Goal: Book appointment/travel/reservation

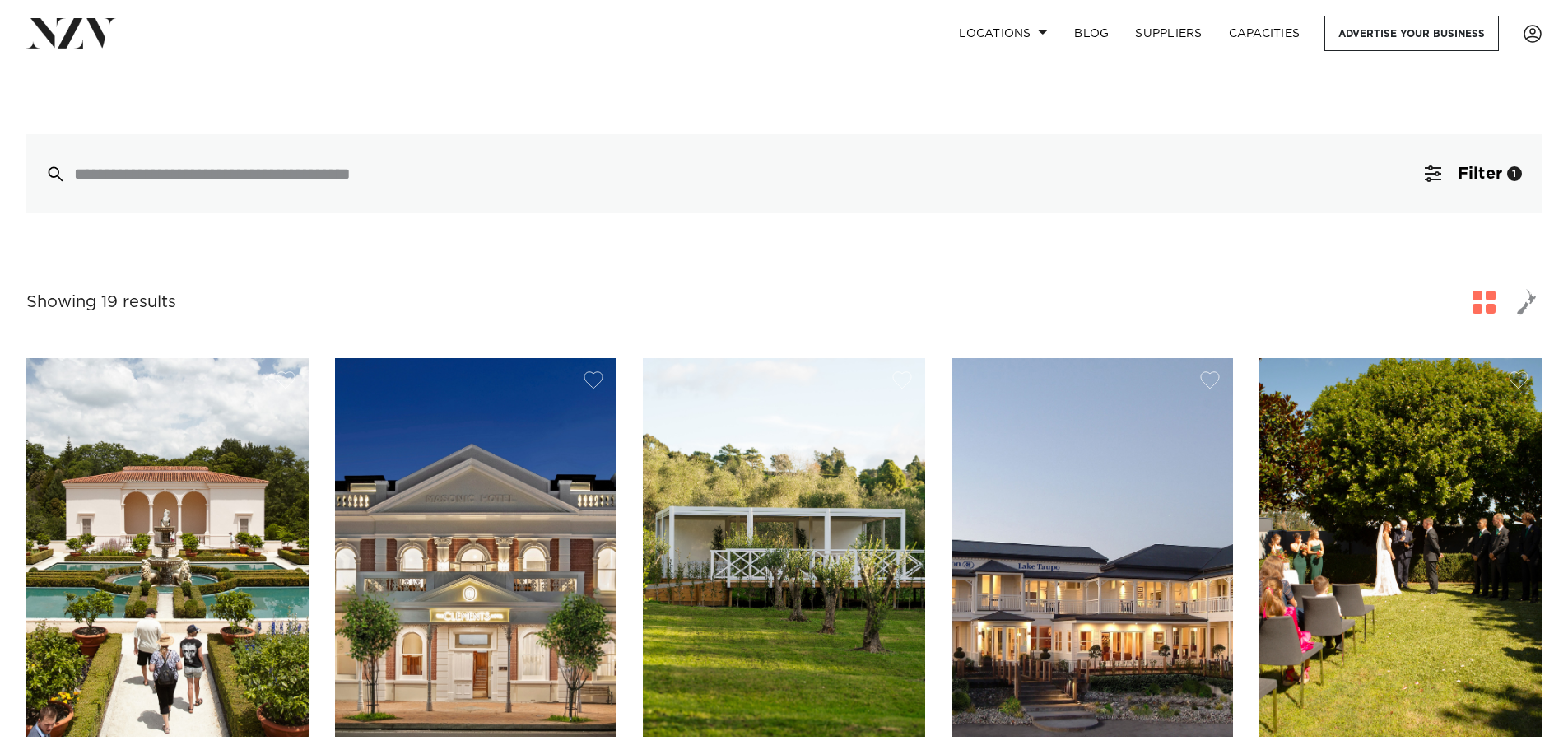
scroll to position [741, 0]
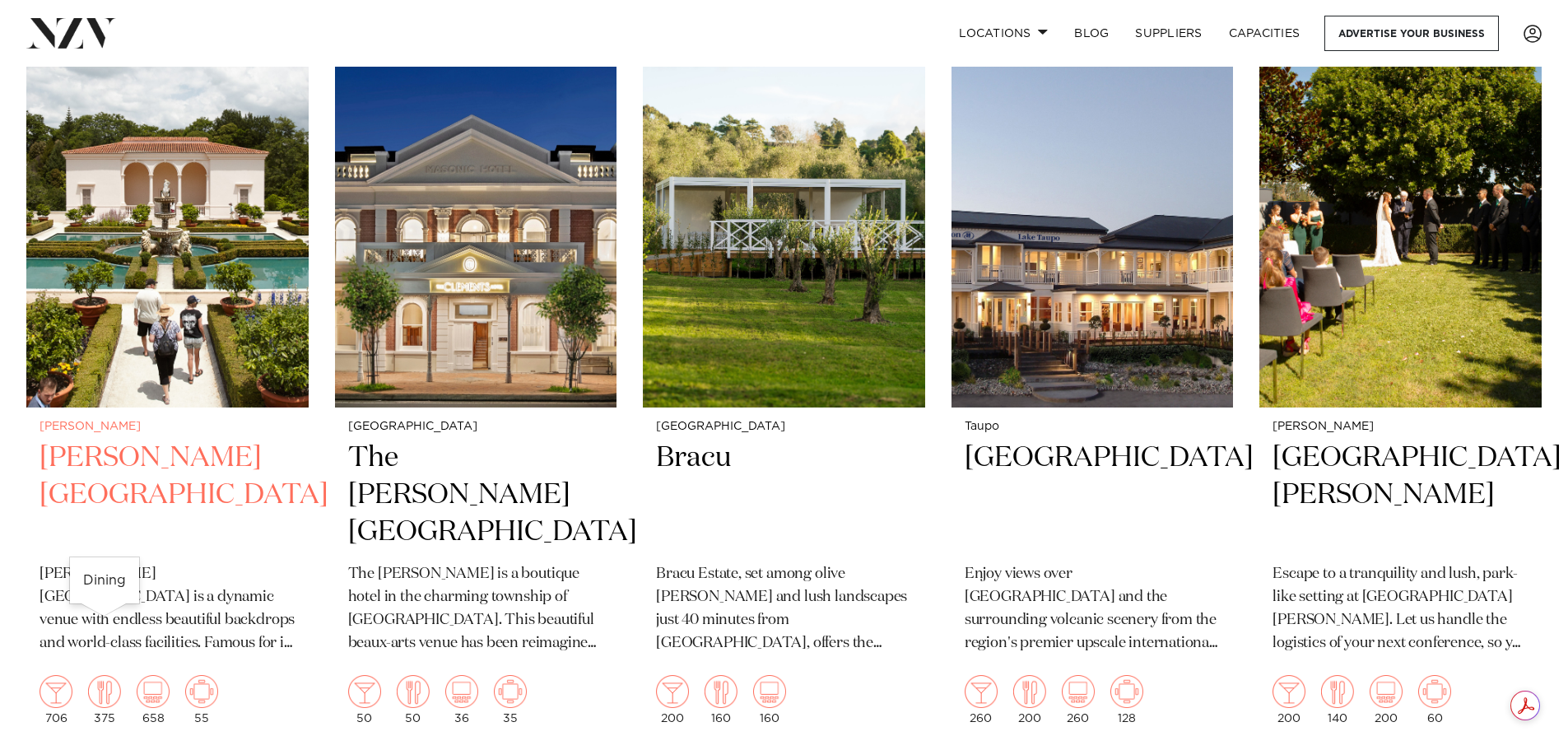
click at [88, 676] on img at bounding box center [105, 692] width 33 height 33
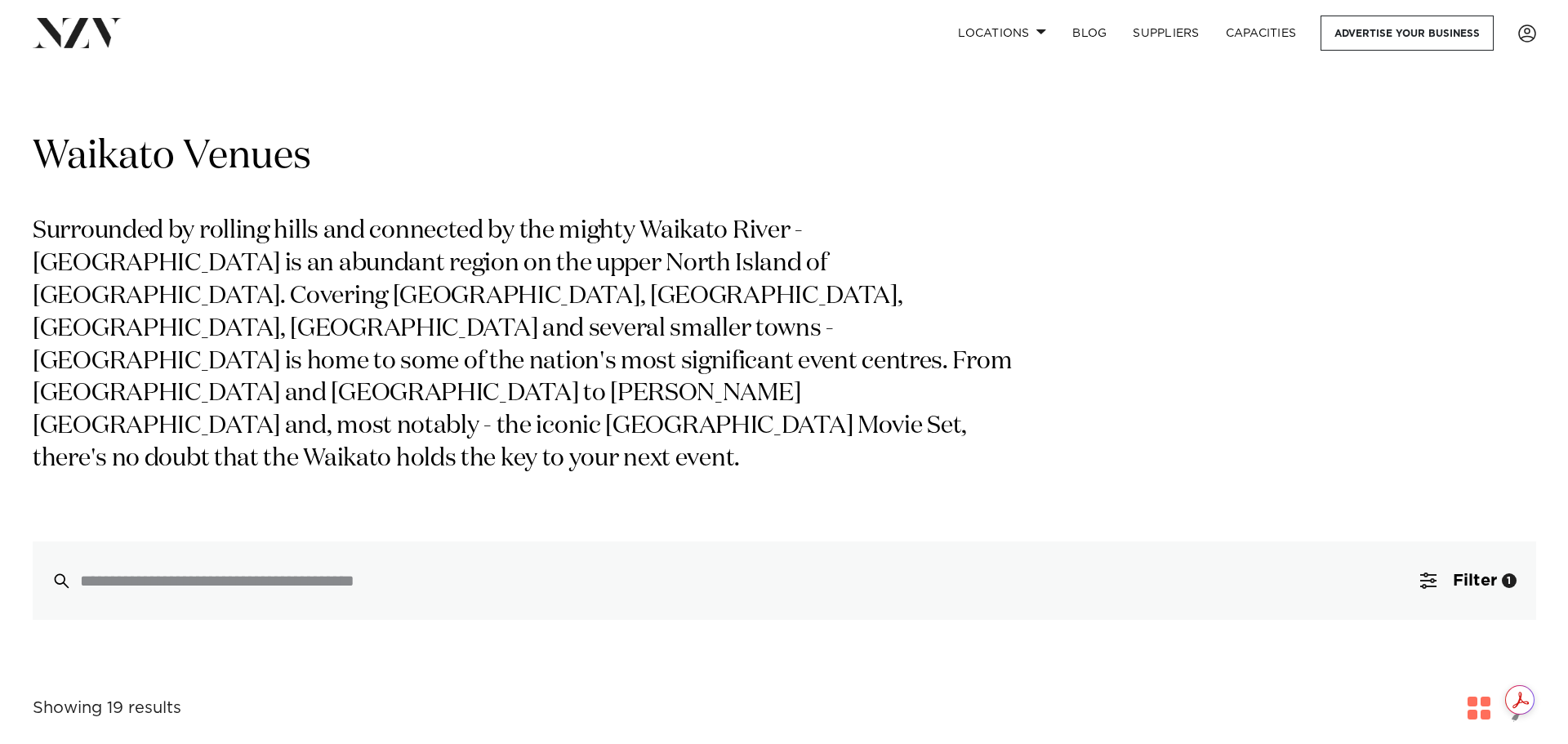
scroll to position [409, 0]
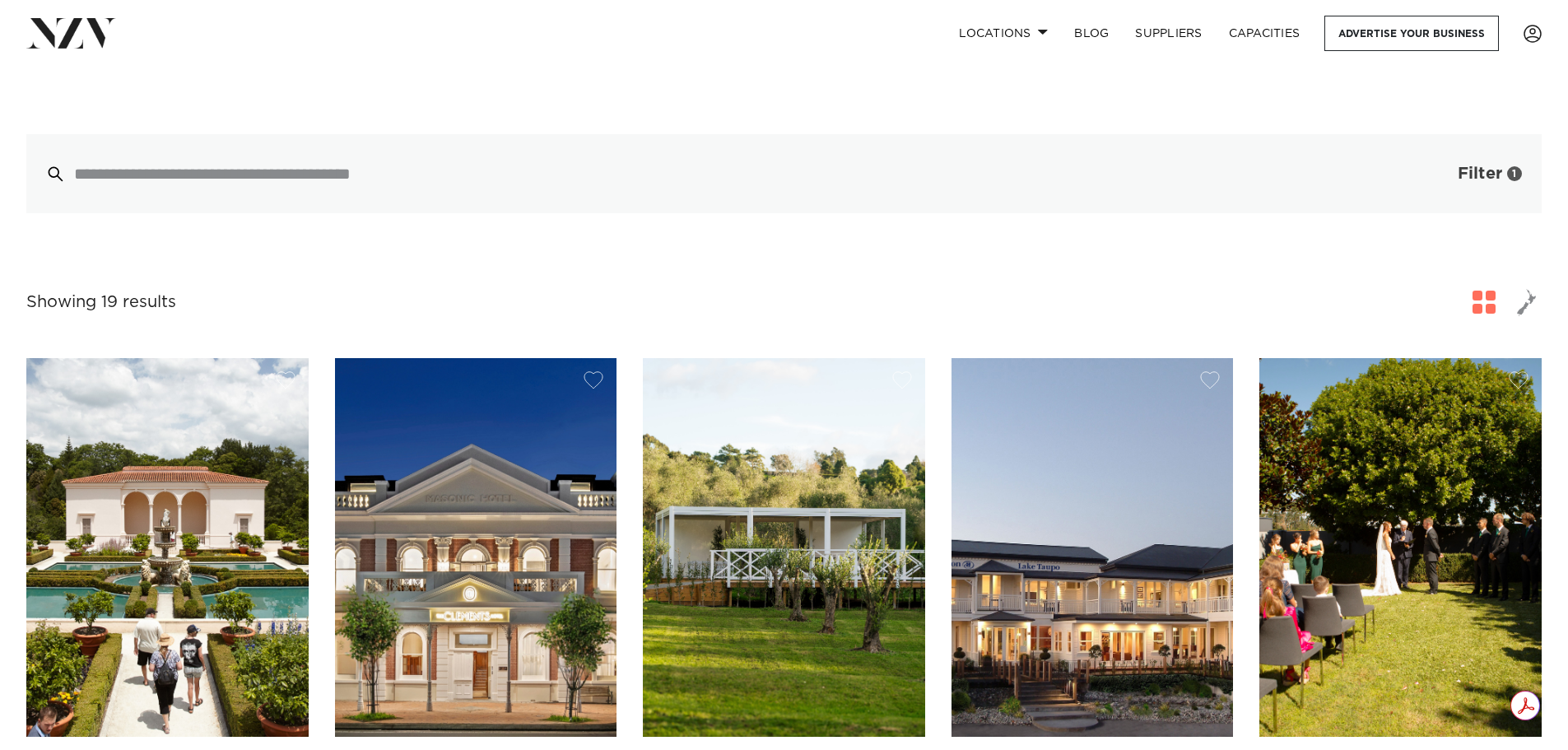
click at [1451, 134] on button "Filter 1" at bounding box center [1473, 174] width 137 height 79
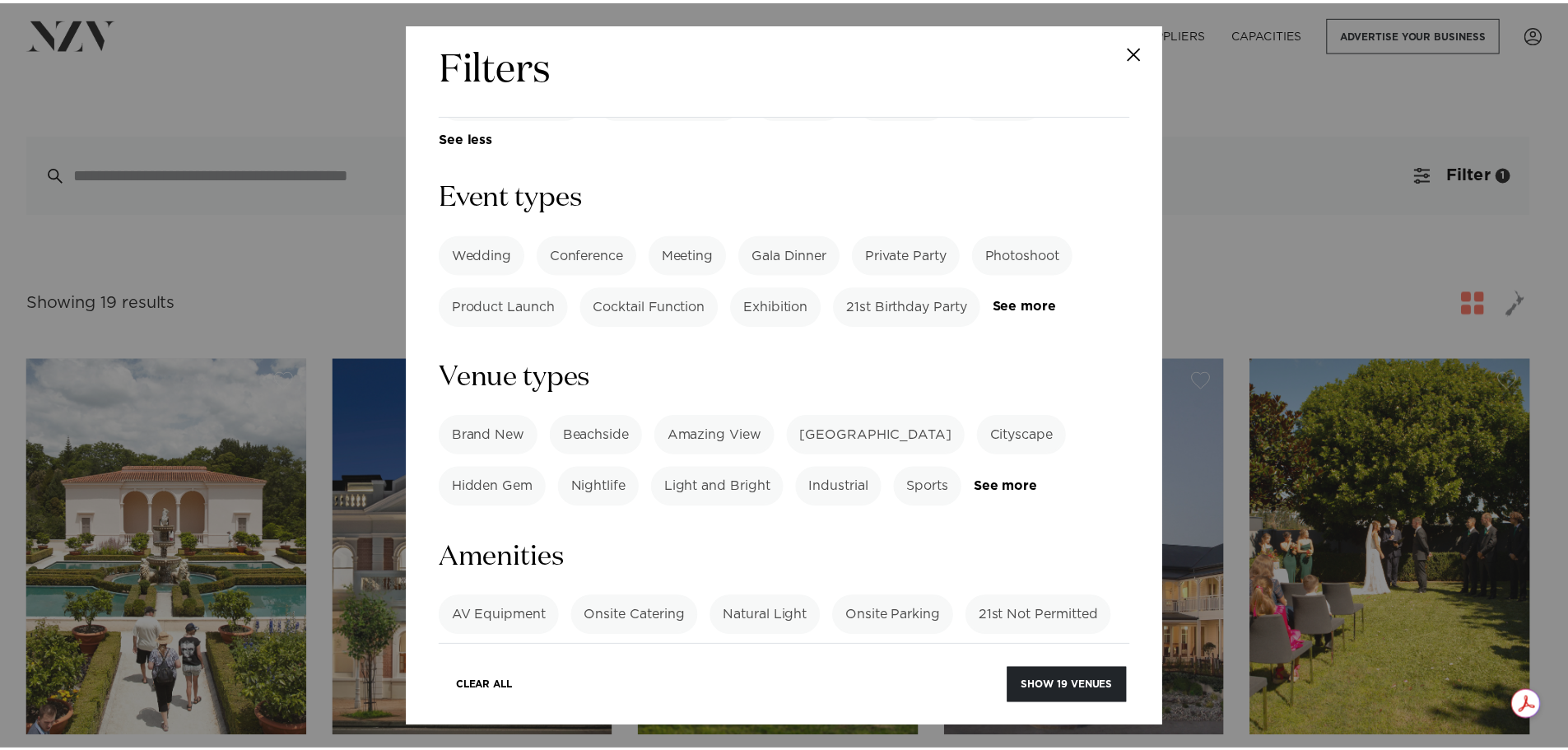
scroll to position [1065, 0]
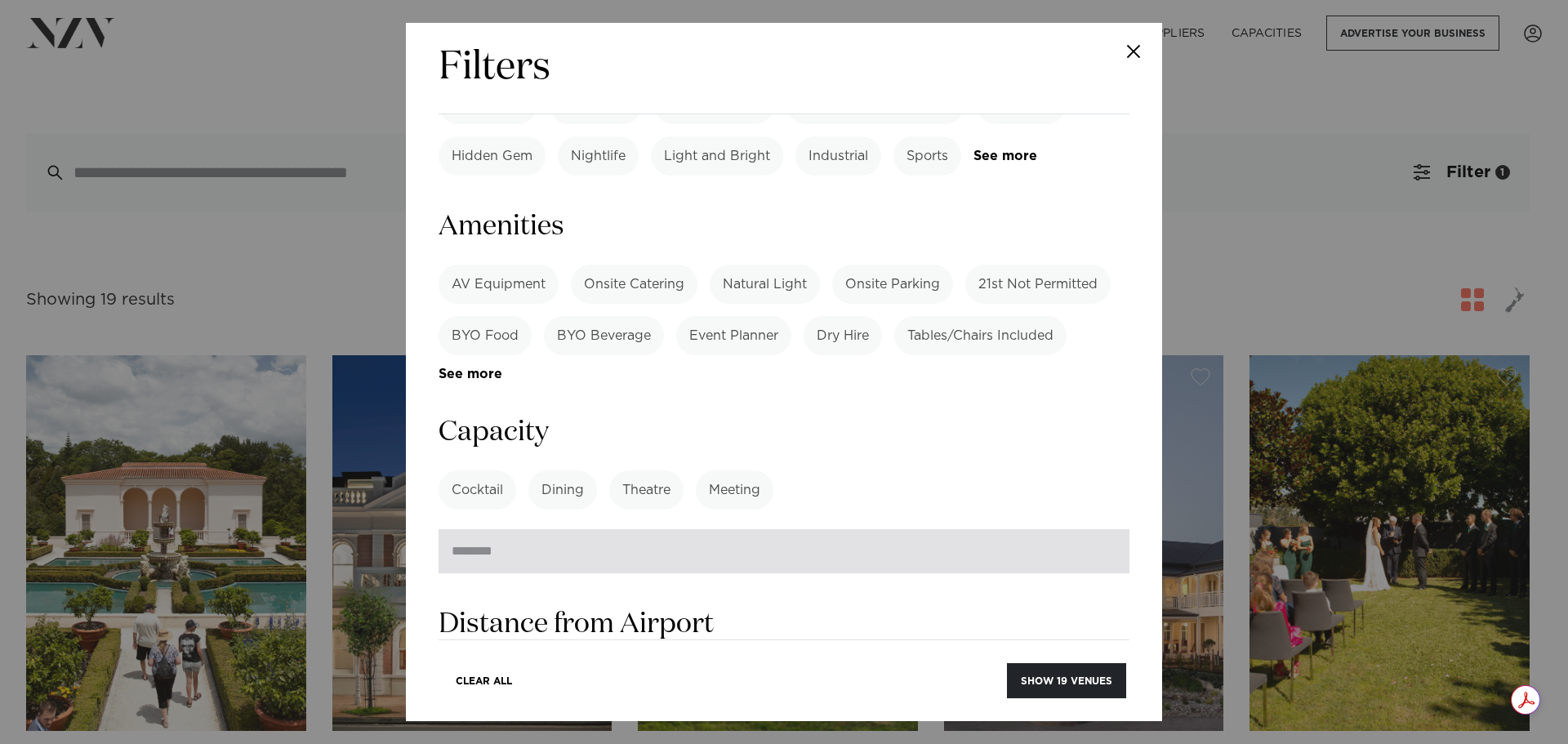
click at [656, 529] on input "number" at bounding box center [784, 551] width 691 height 44
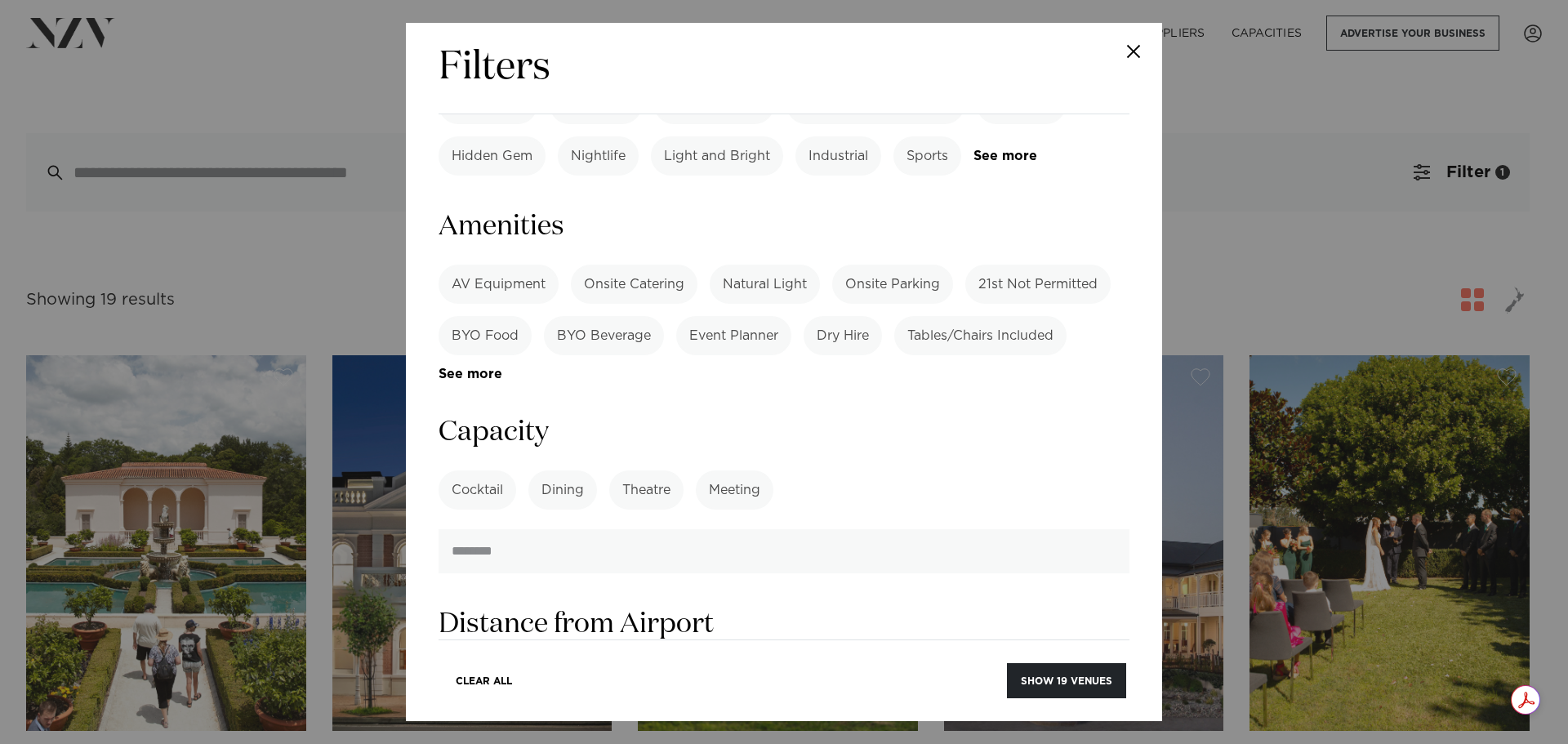
click at [548, 471] on label "Dining" at bounding box center [562, 490] width 68 height 39
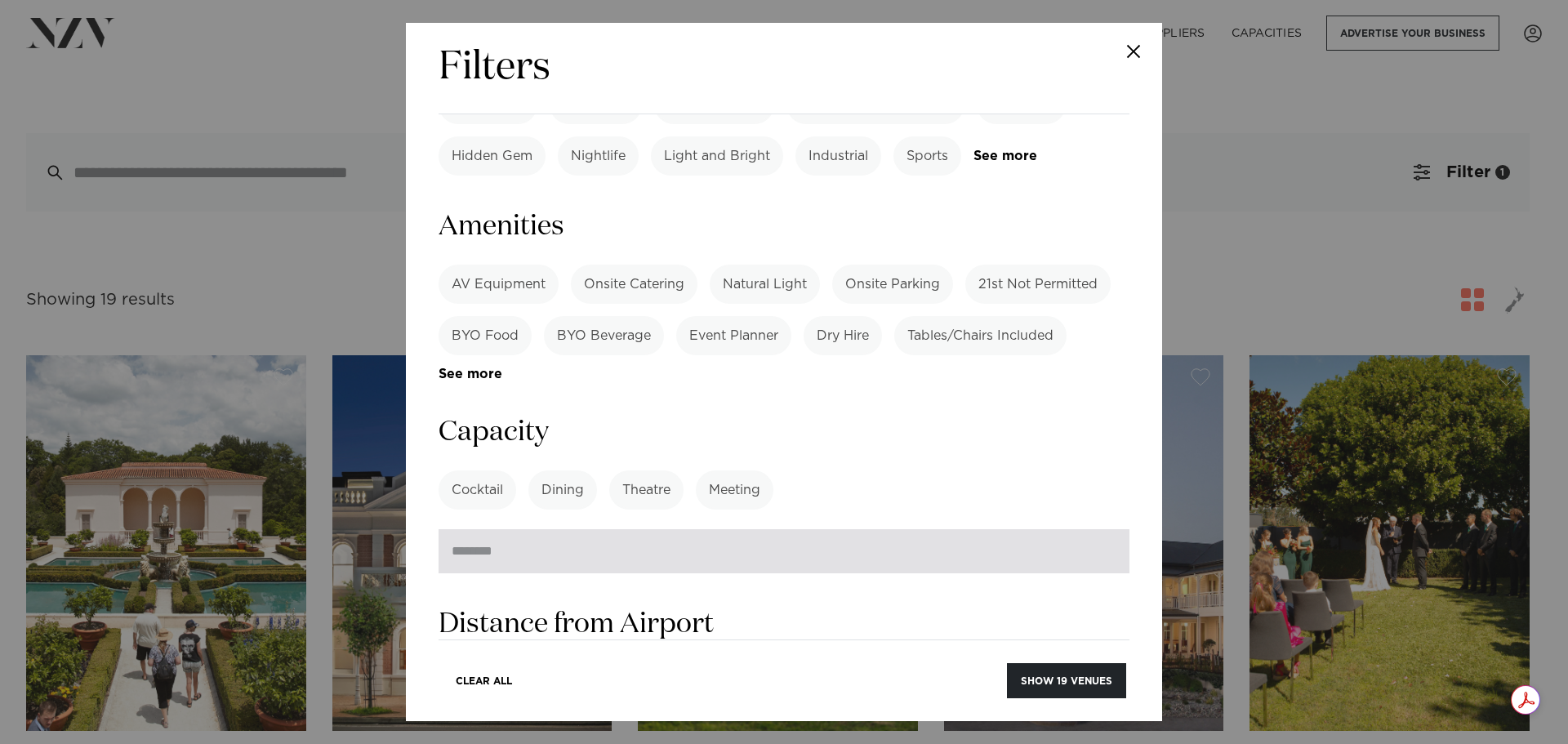
click at [545, 529] on input "number" at bounding box center [784, 551] width 691 height 44
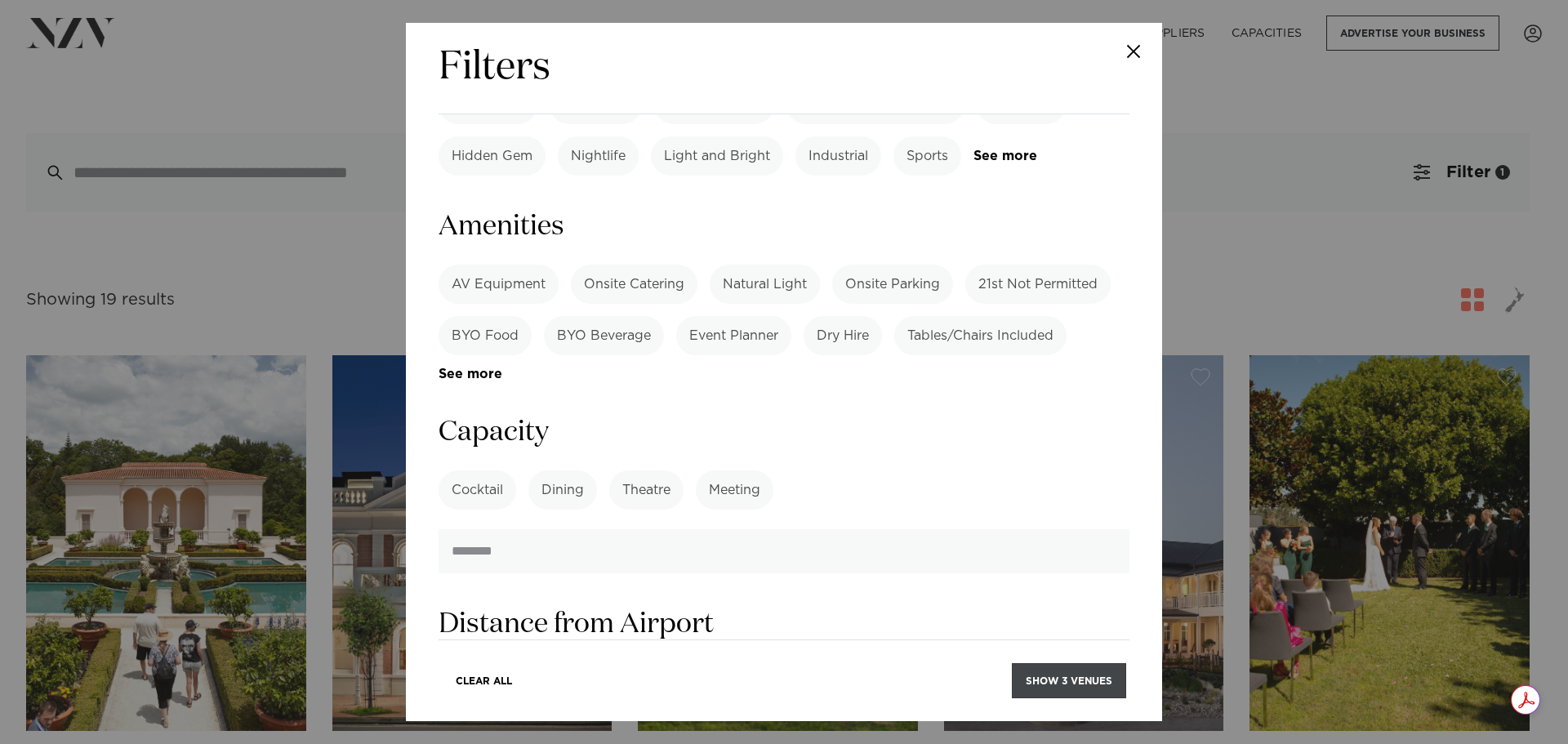
type input "***"
click at [1060, 687] on button "Show 3 venues" at bounding box center [1070, 680] width 115 height 36
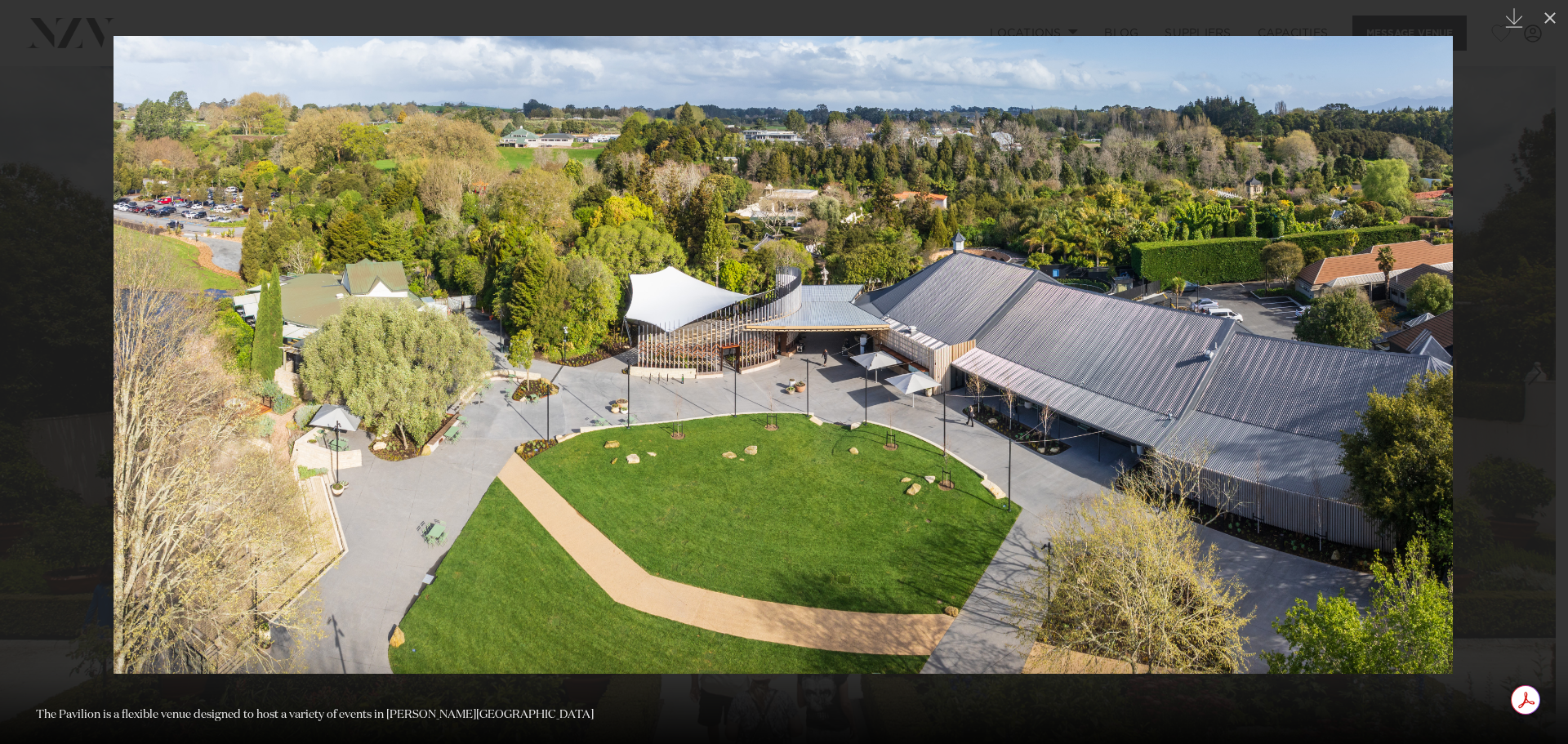
click at [1537, 325] on div at bounding box center [784, 372] width 1568 height 744
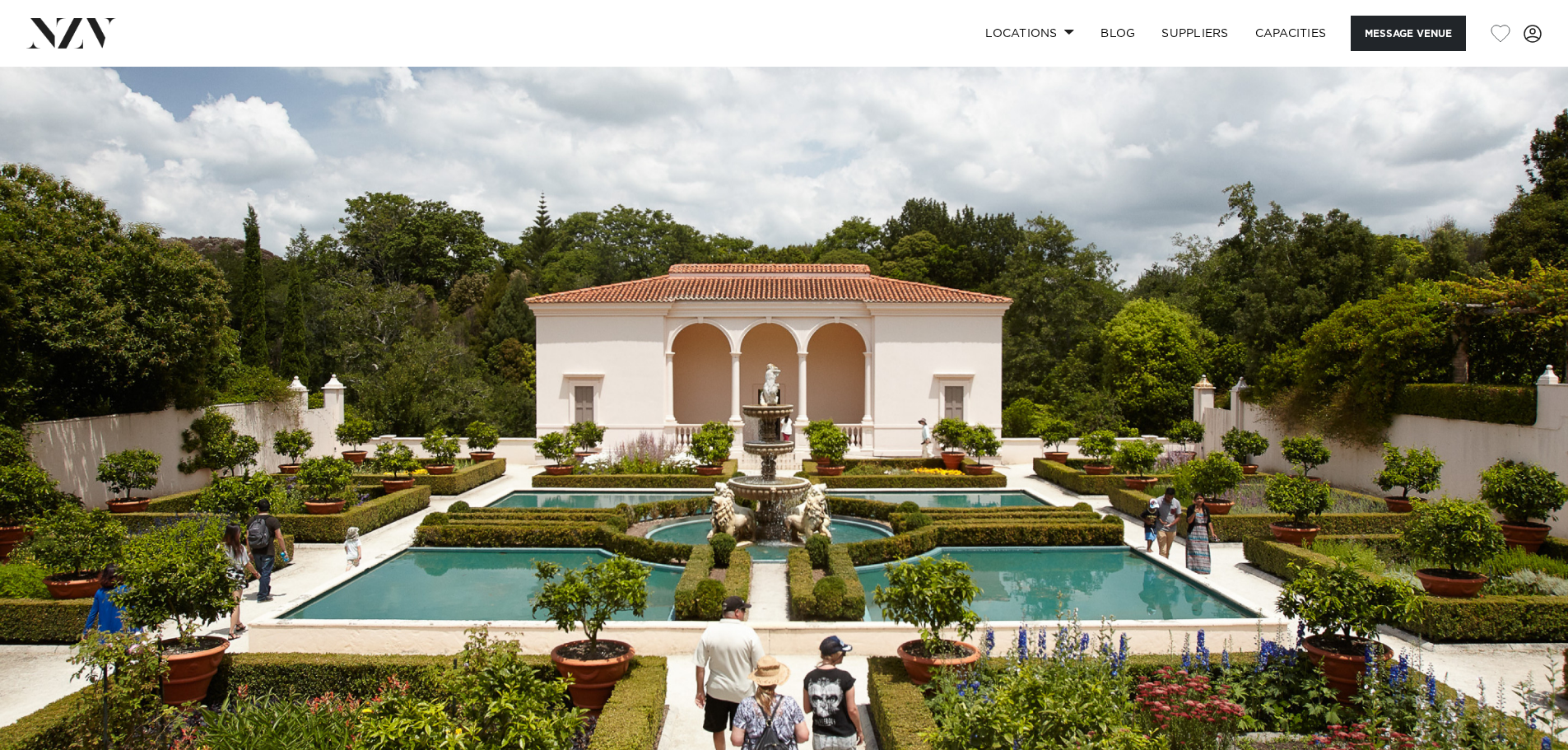
click at [1419, 379] on img at bounding box center [784, 434] width 1568 height 735
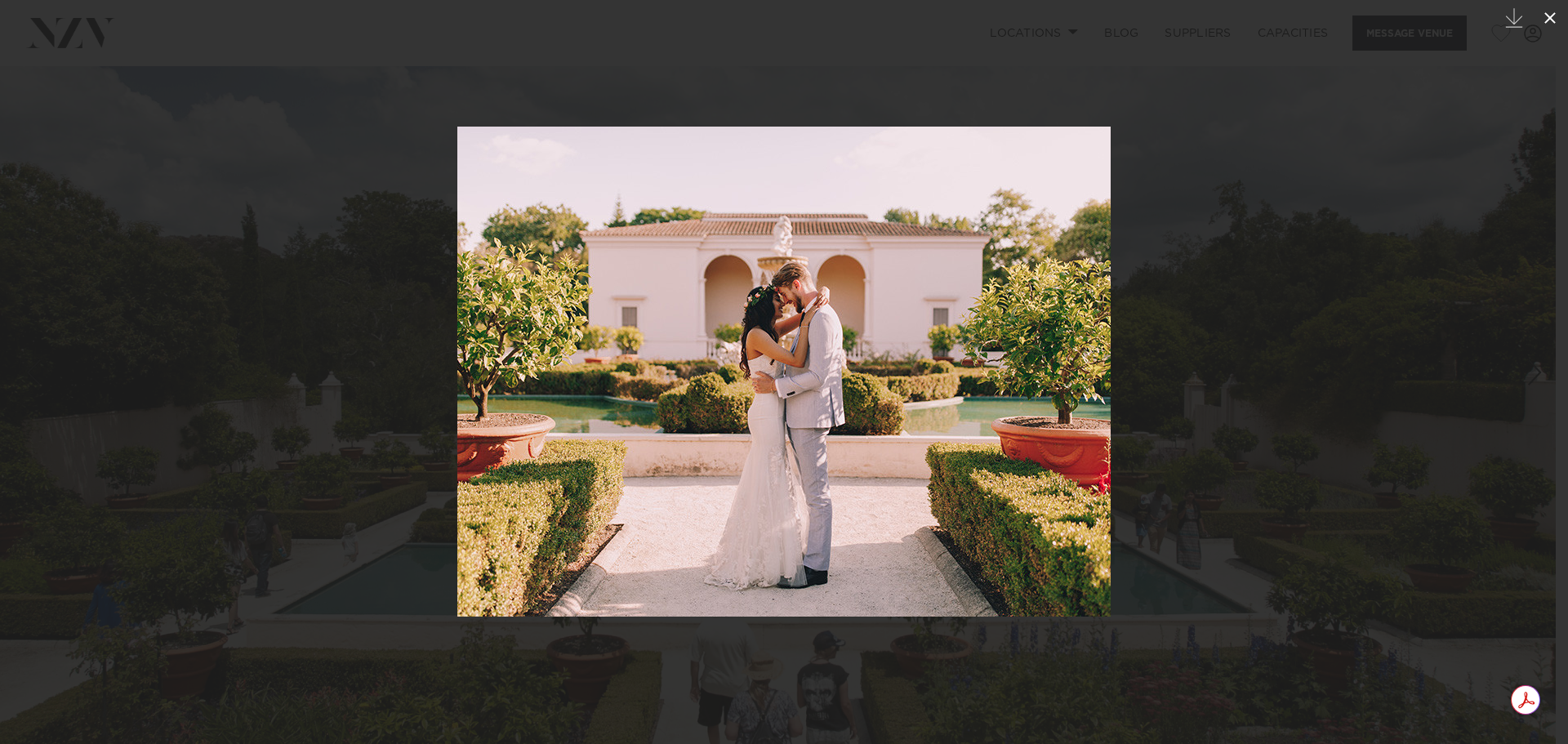
click at [1554, 15] on icon at bounding box center [1551, 18] width 20 height 20
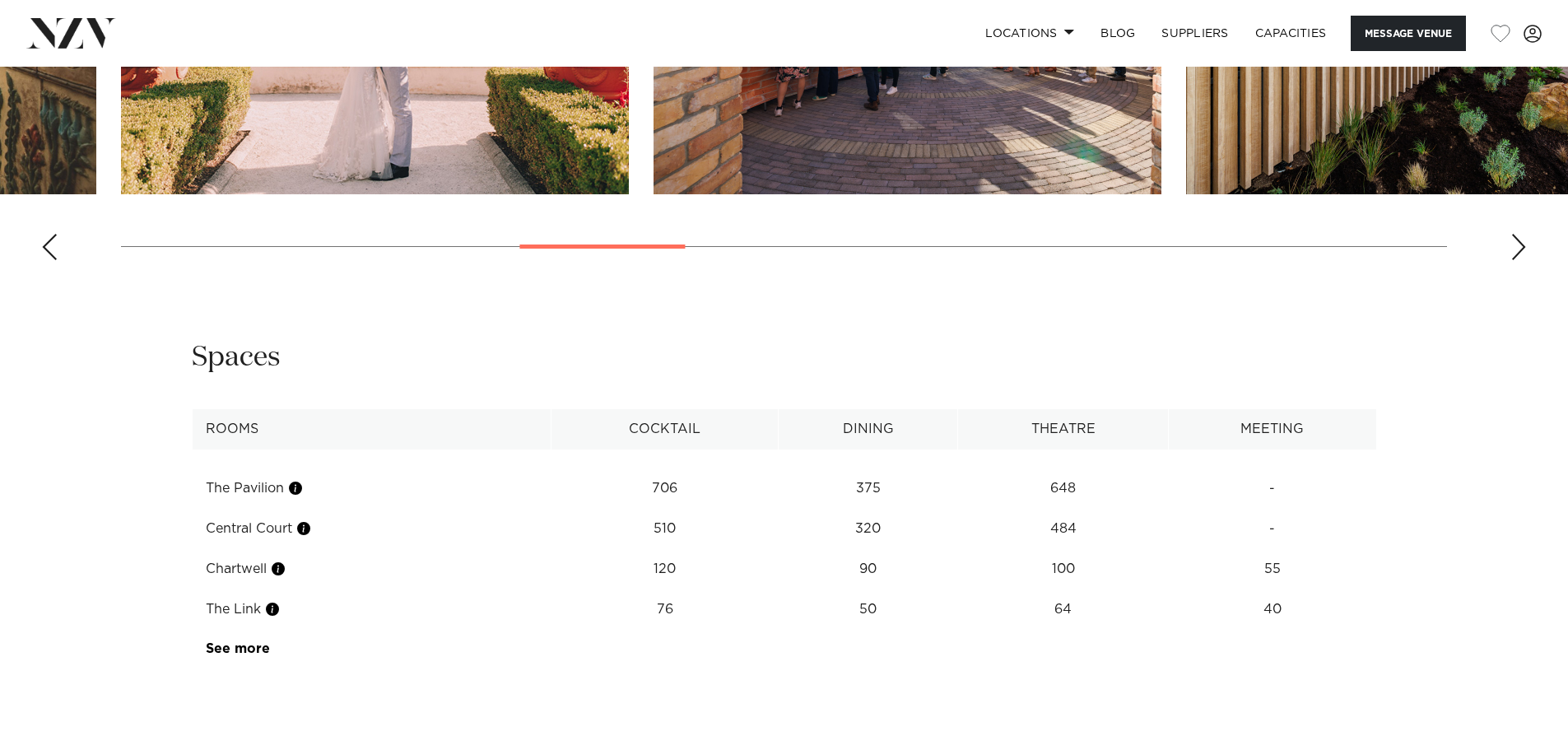
scroll to position [2059, 0]
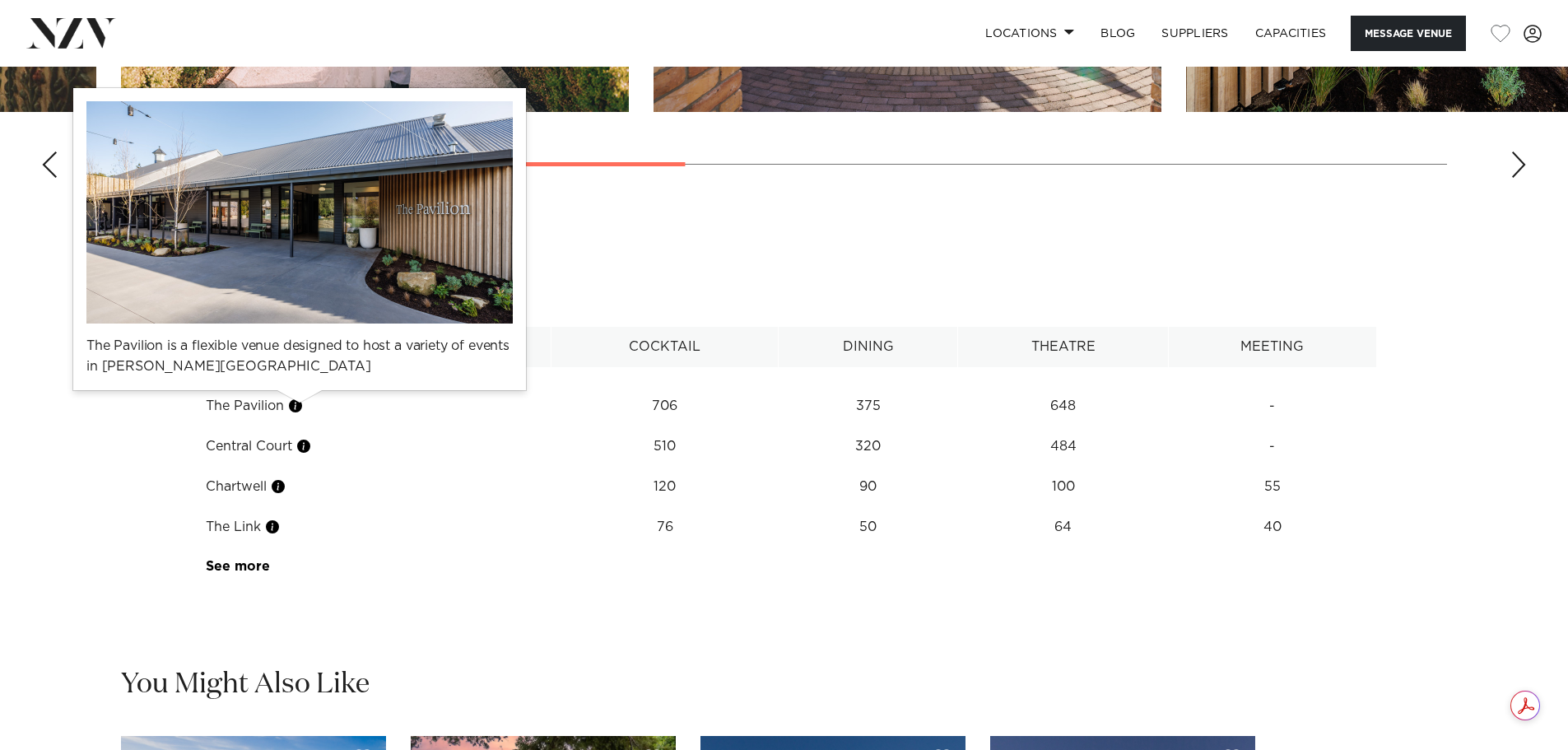
click at [296, 406] on button "button" at bounding box center [295, 406] width 17 height 17
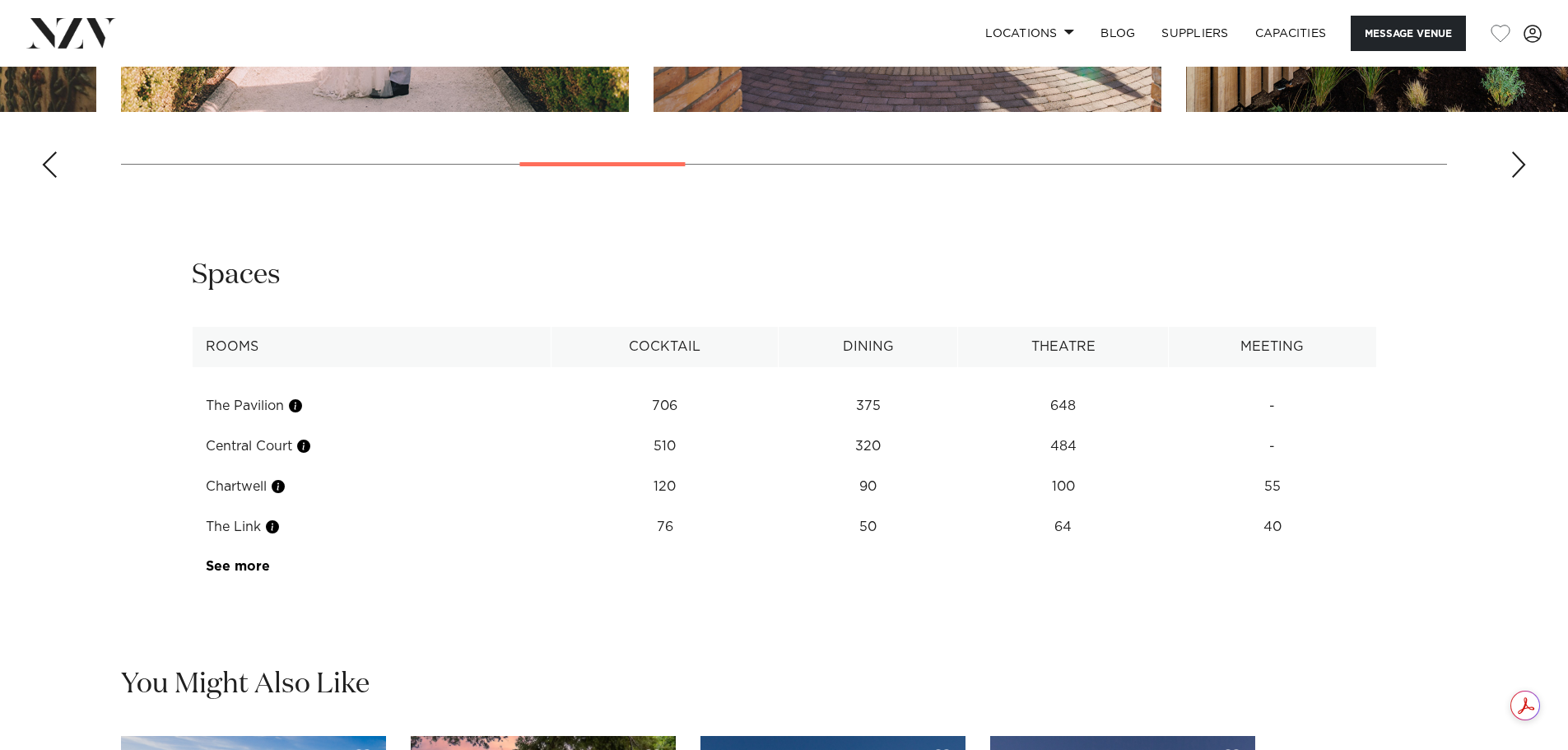
click at [332, 305] on div "**********" at bounding box center [784, 422] width 1401 height 330
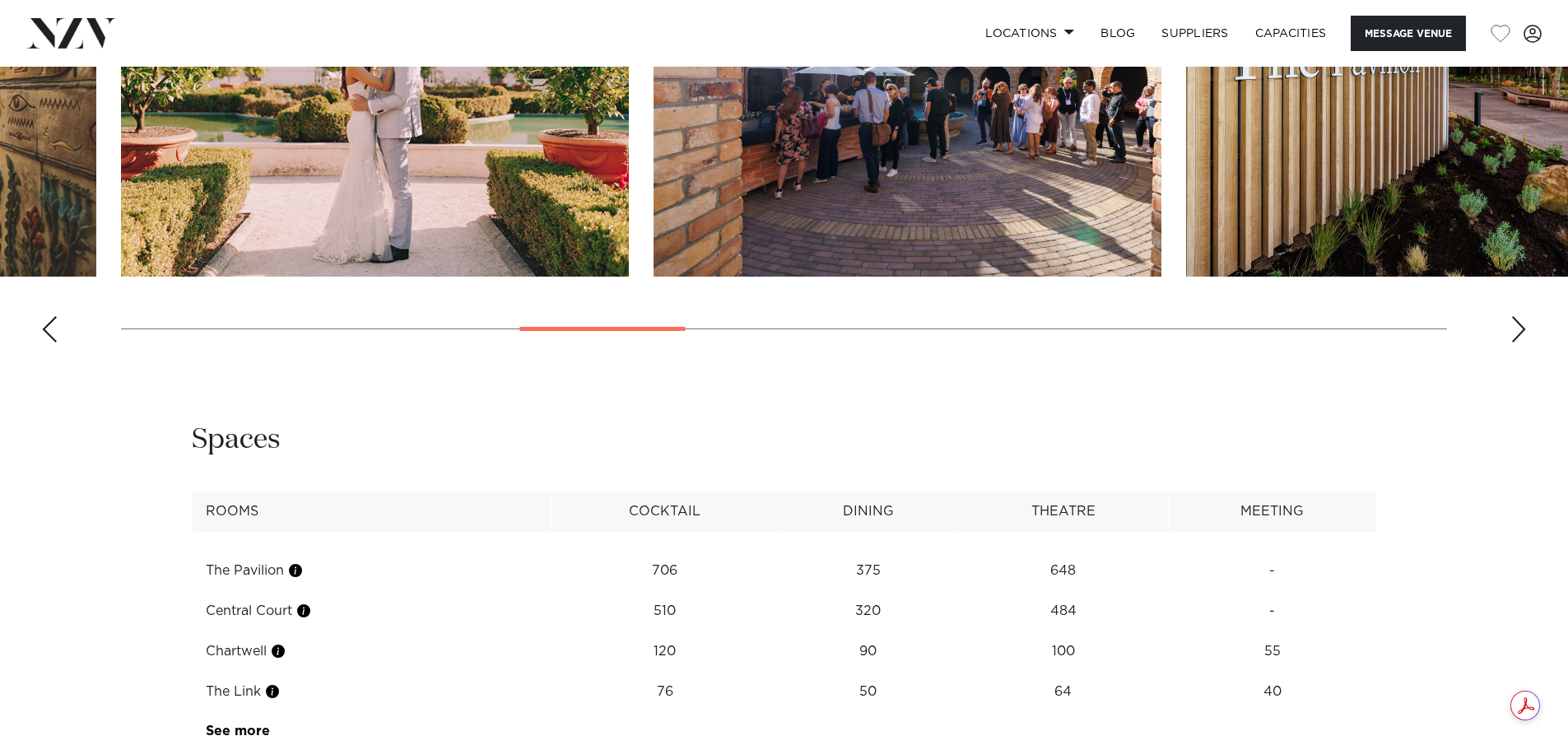
scroll to position [1564, 0]
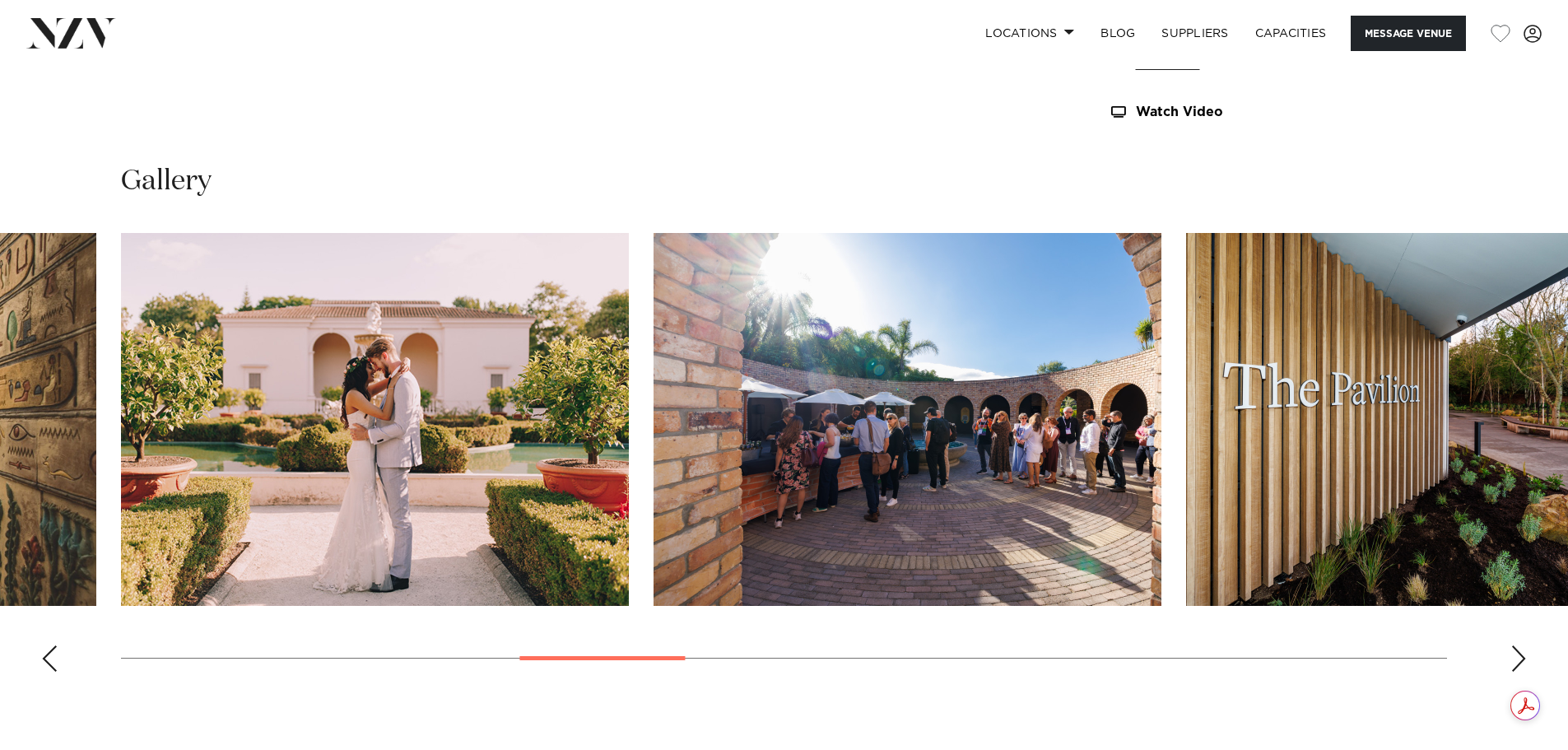
click at [1517, 660] on div "Next slide" at bounding box center [1518, 658] width 17 height 27
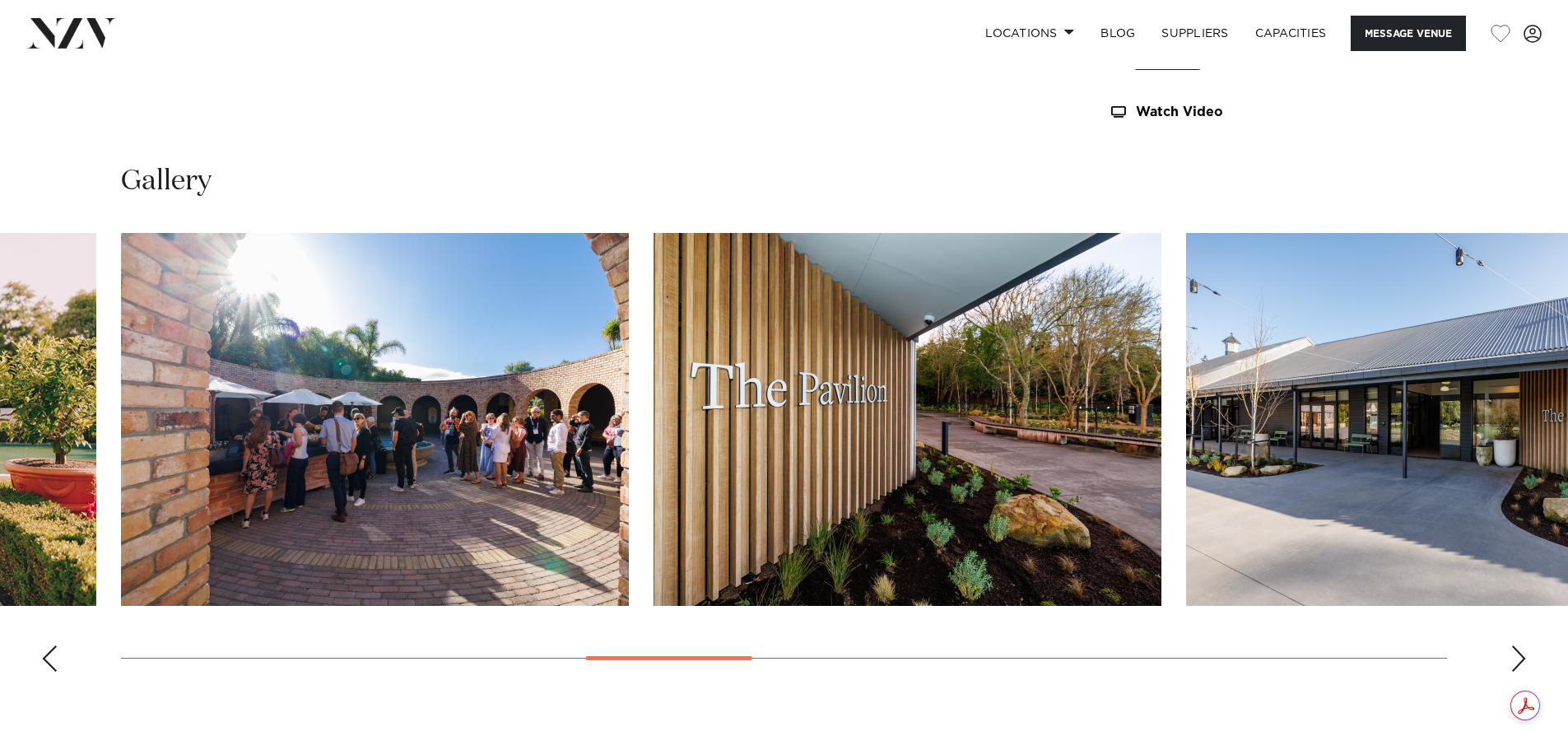
click at [1509, 656] on swiper-container at bounding box center [784, 459] width 1568 height 453
click at [1516, 662] on div "Next slide" at bounding box center [1518, 658] width 17 height 27
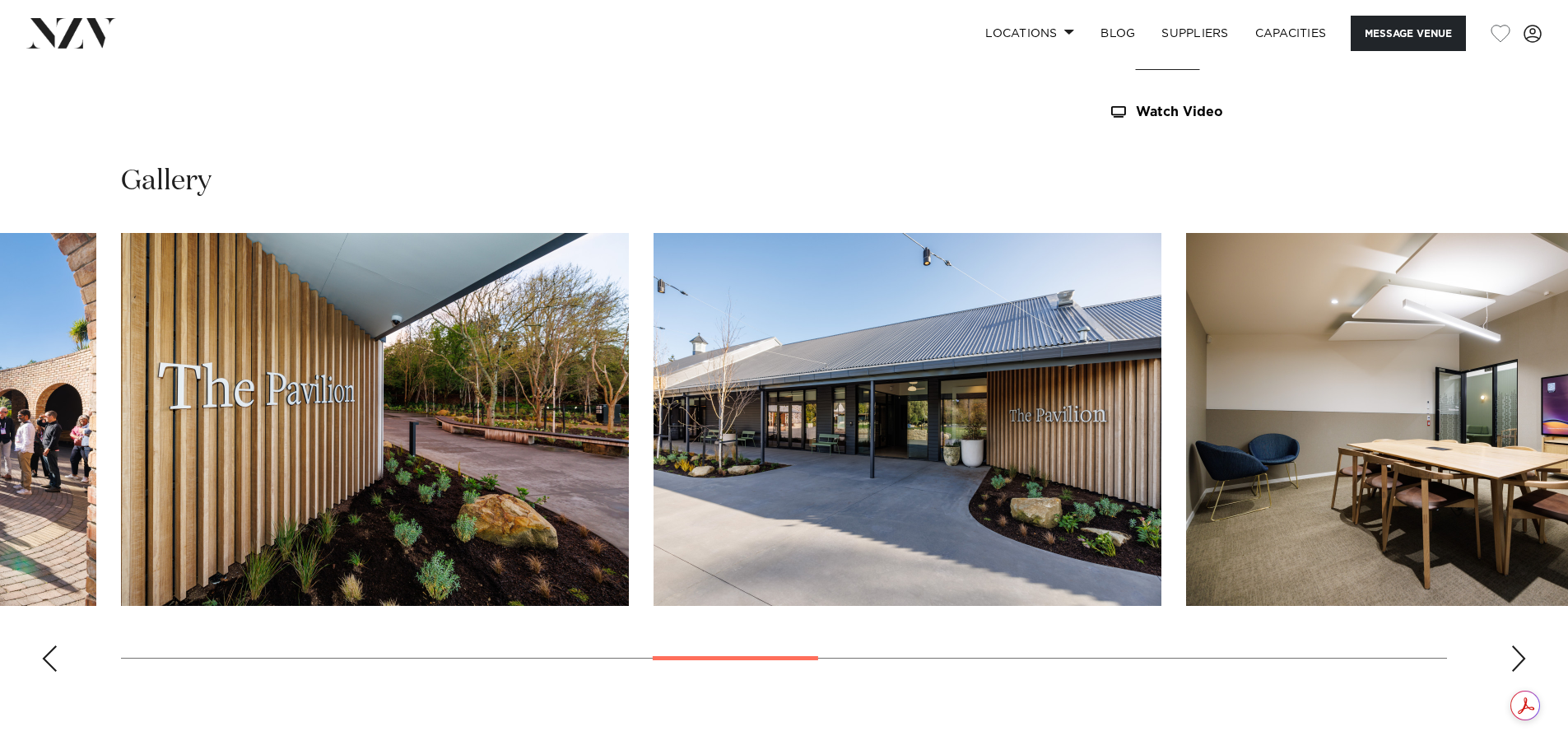
click at [1516, 662] on div "Next slide" at bounding box center [1518, 658] width 17 height 27
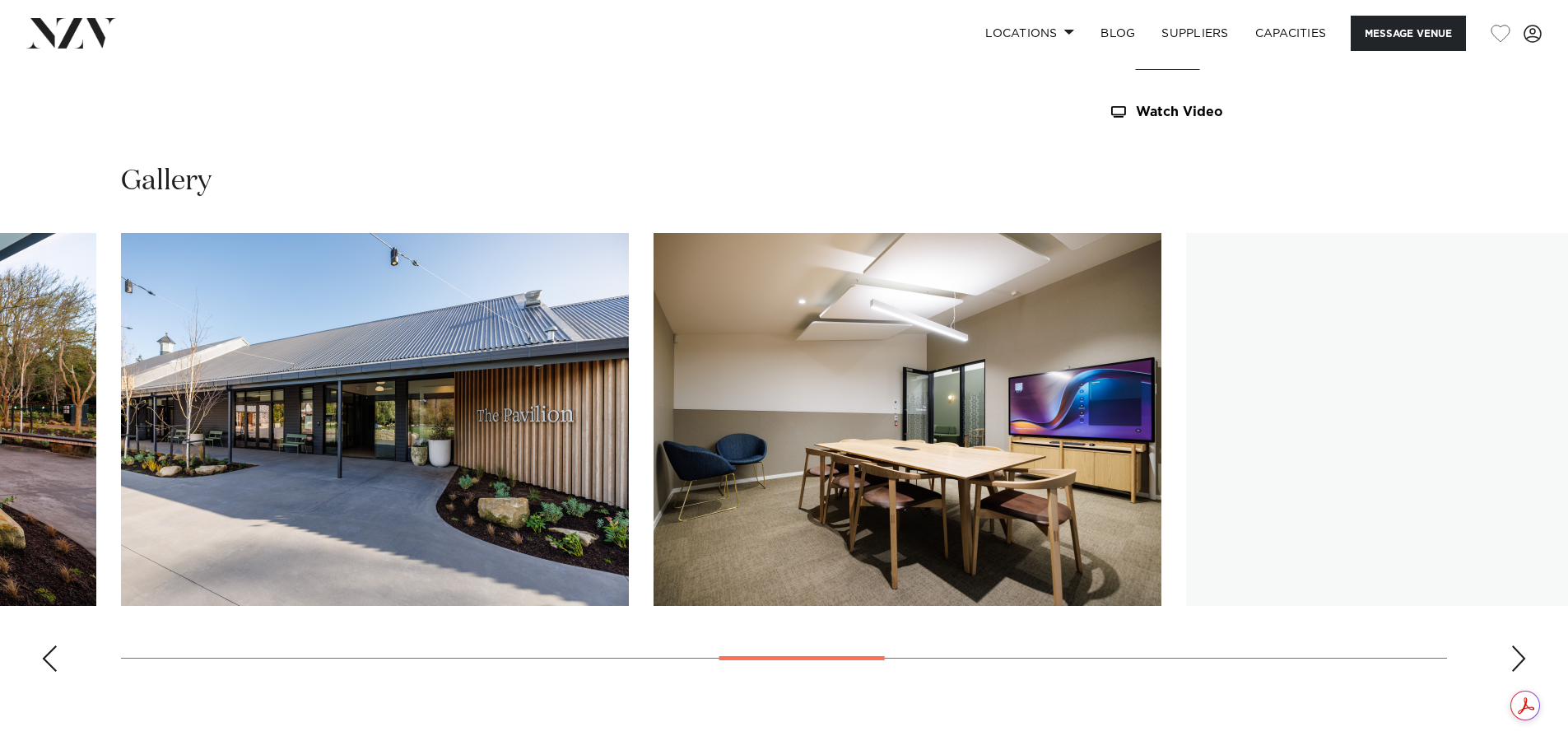
click at [1517, 662] on div "Next slide" at bounding box center [1518, 658] width 17 height 27
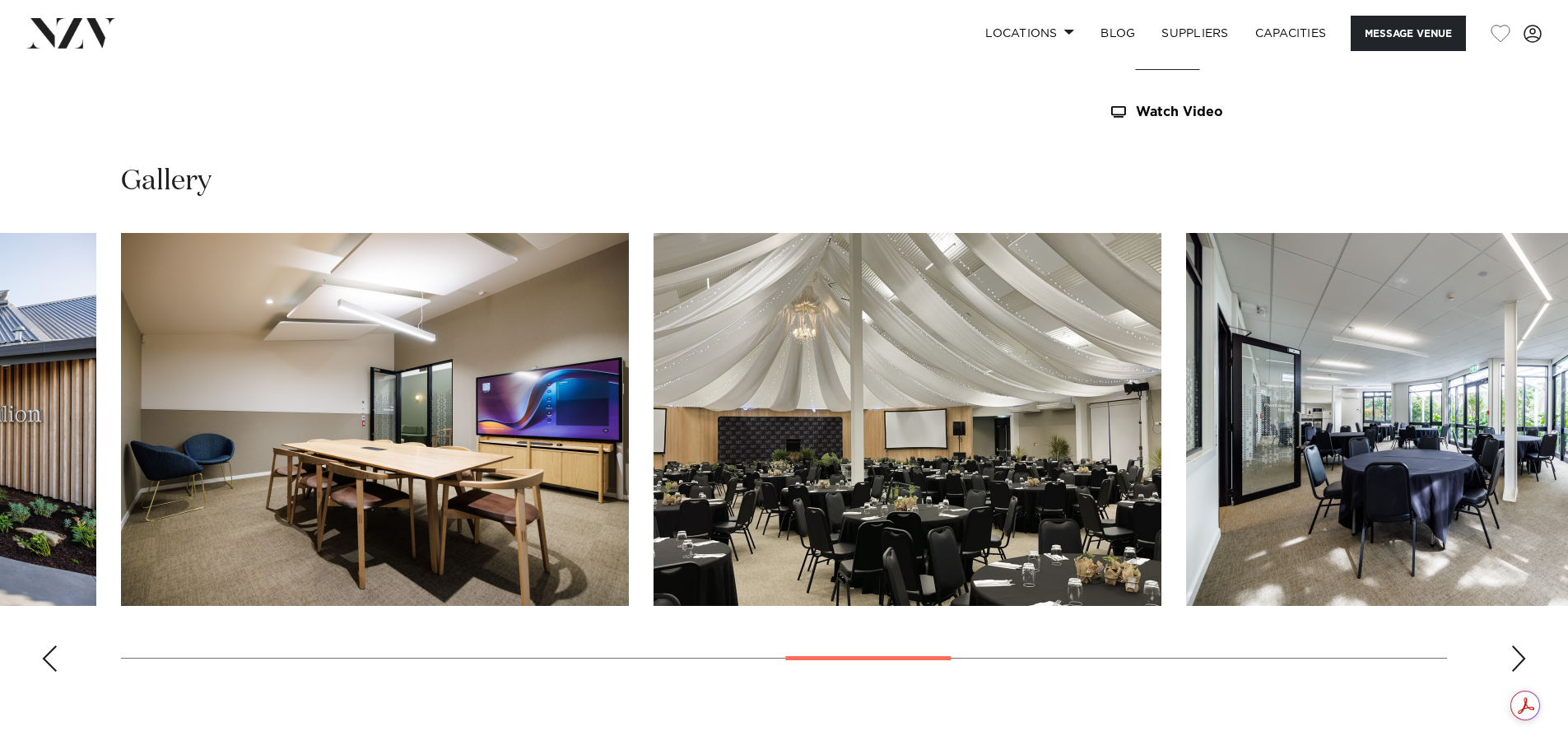
click at [1517, 662] on div "Next slide" at bounding box center [1518, 658] width 17 height 27
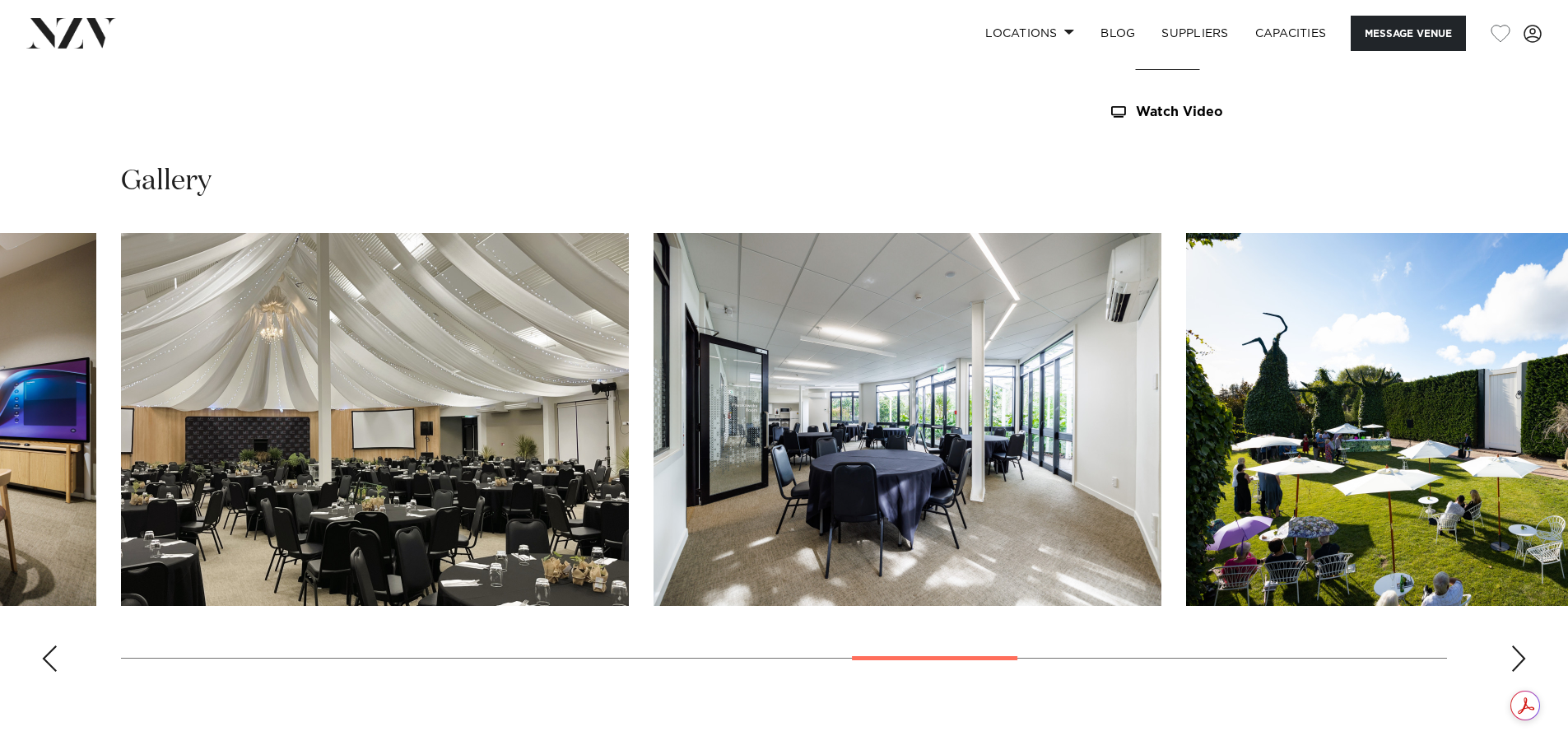
click at [1517, 662] on div "Next slide" at bounding box center [1518, 658] width 17 height 27
